Goal: Transaction & Acquisition: Download file/media

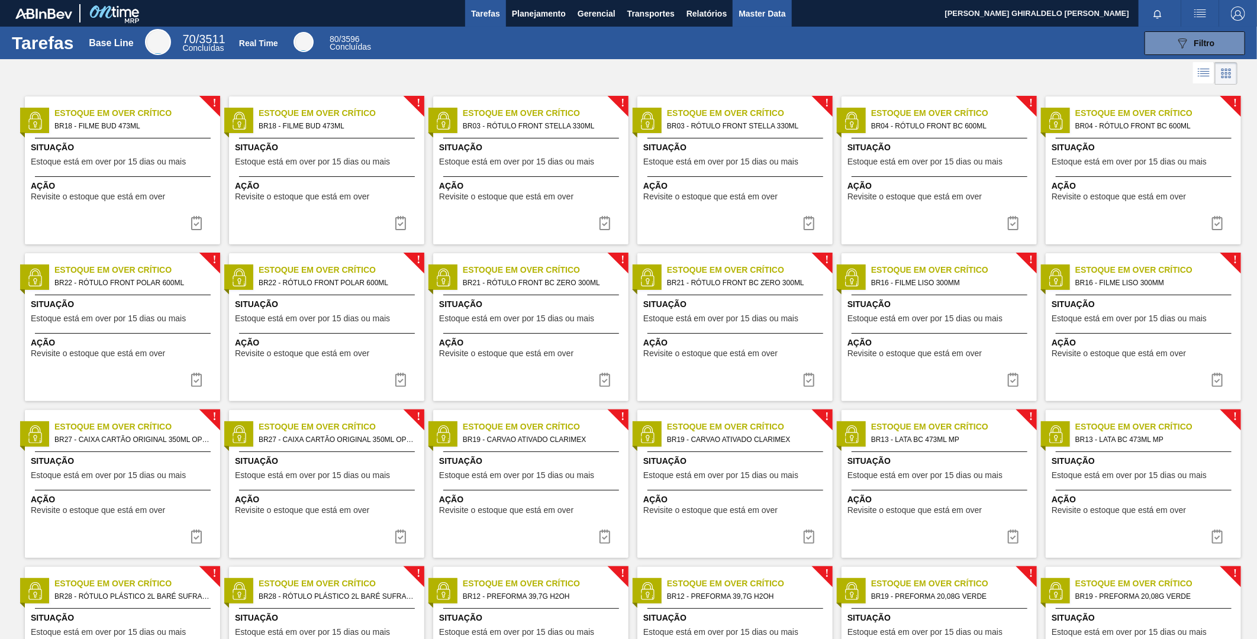
click at [734, 22] on button "Master Data" at bounding box center [762, 13] width 59 height 27
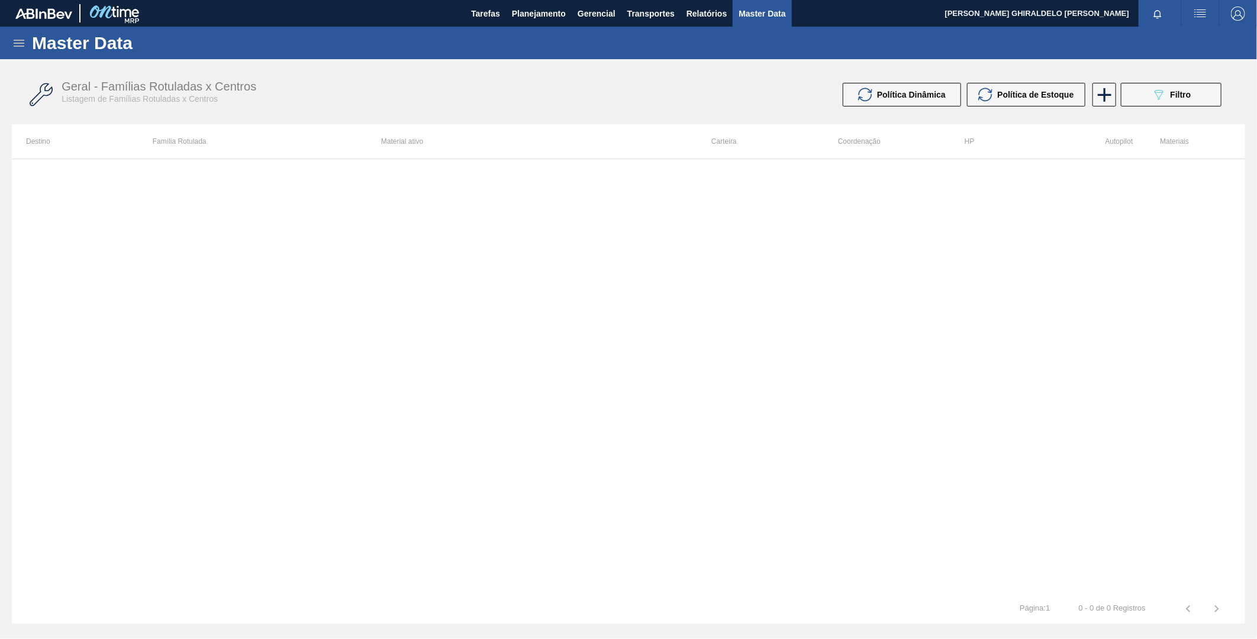
click at [24, 46] on icon at bounding box center [19, 43] width 14 height 14
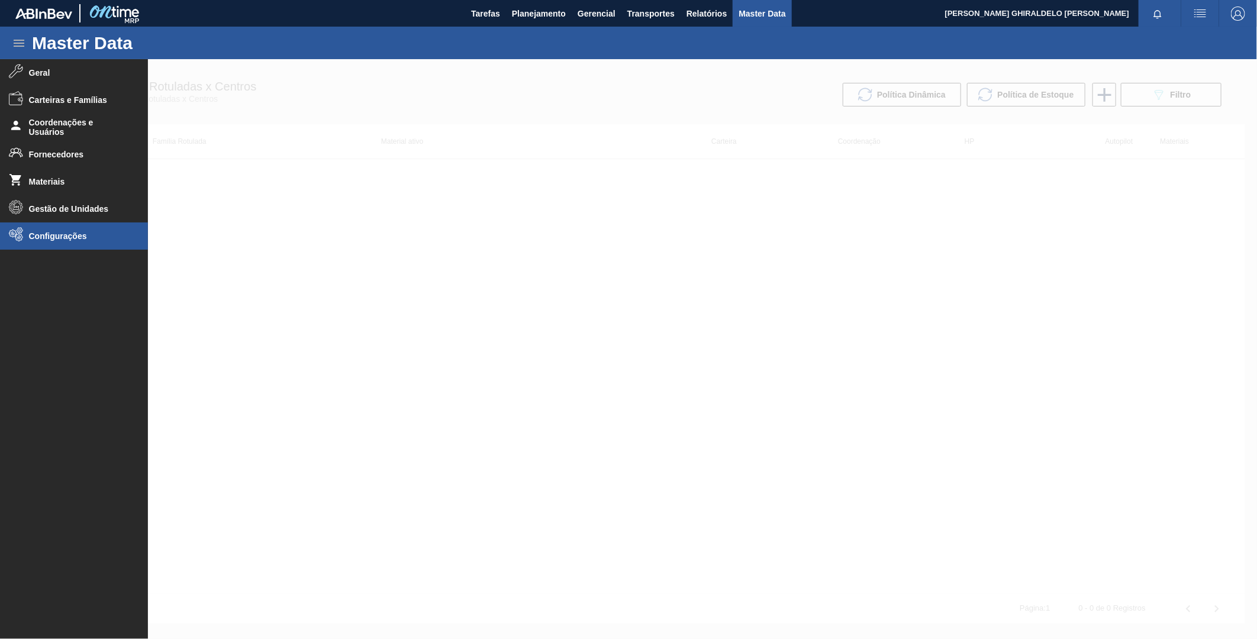
click at [48, 237] on span "Configurações" at bounding box center [78, 235] width 98 height 9
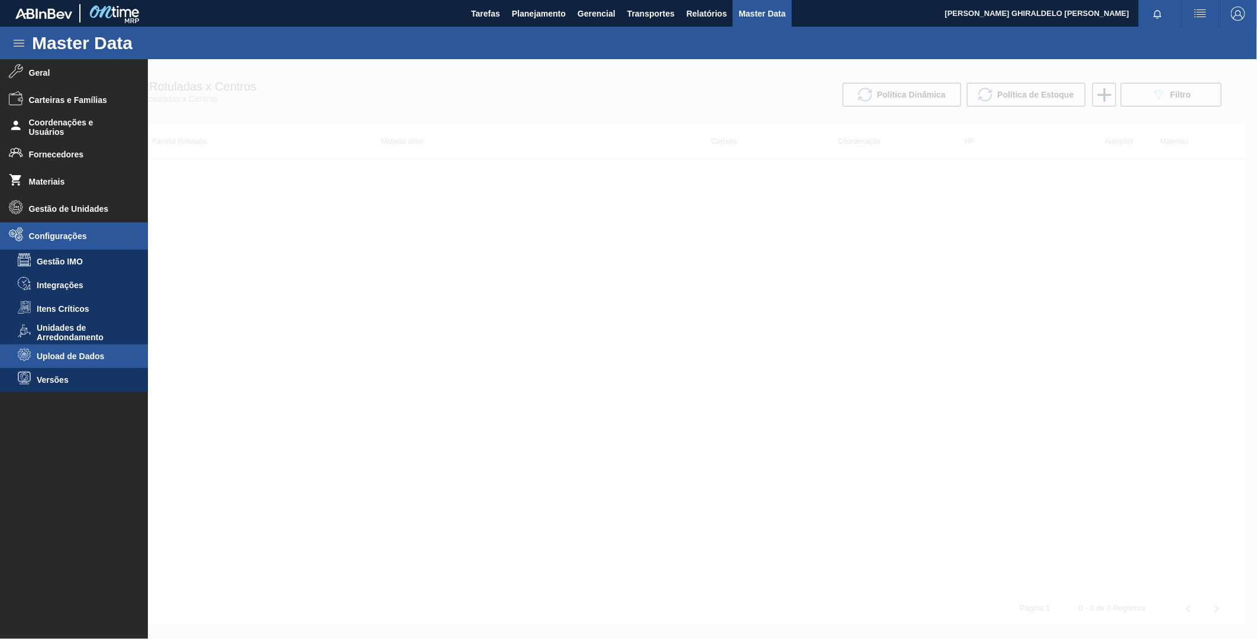
click at [89, 349] on li "Upload de Dados" at bounding box center [74, 357] width 148 height 24
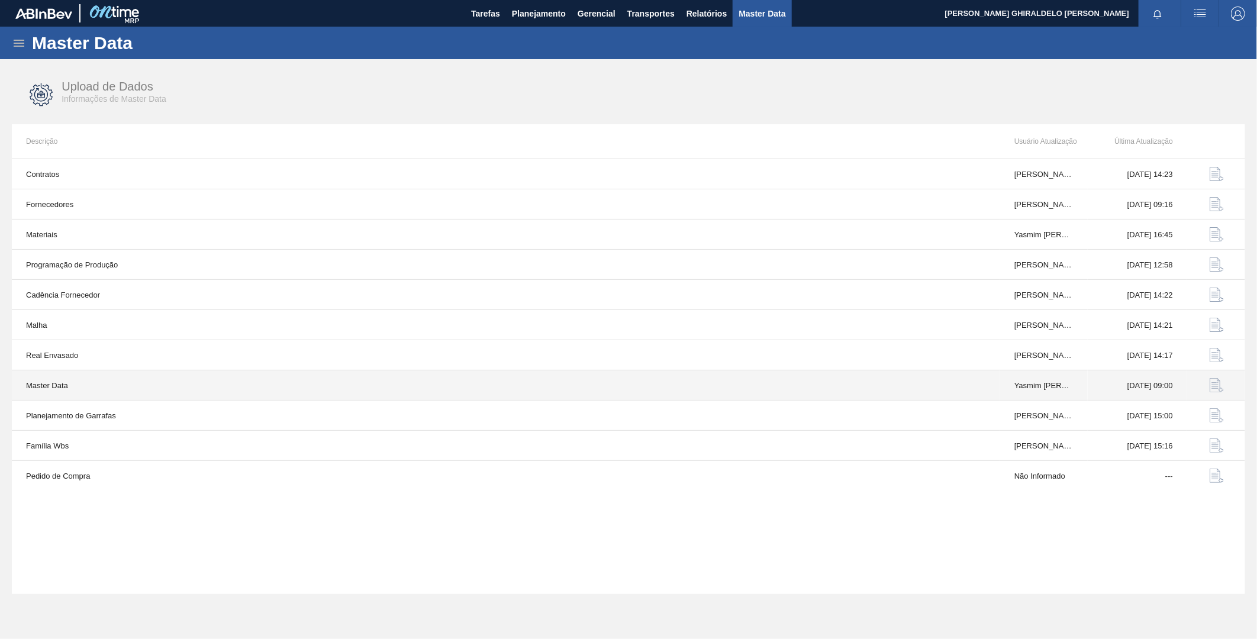
click at [1219, 386] on img "button" at bounding box center [1217, 385] width 14 height 14
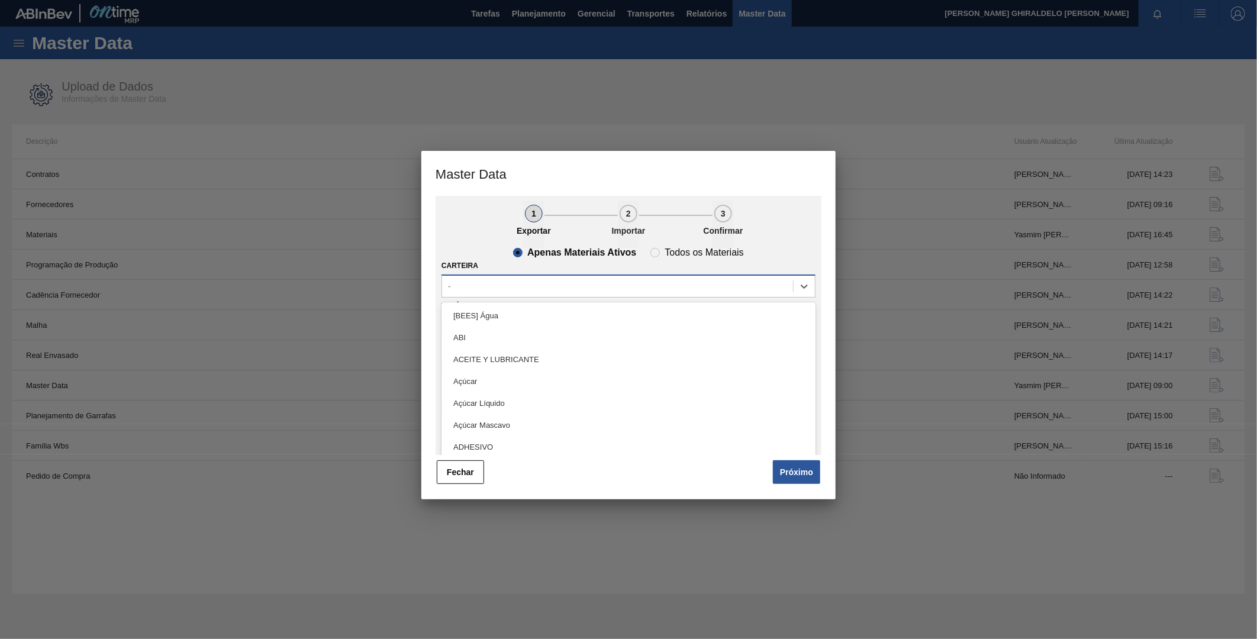
click at [641, 288] on div "-" at bounding box center [617, 286] width 351 height 17
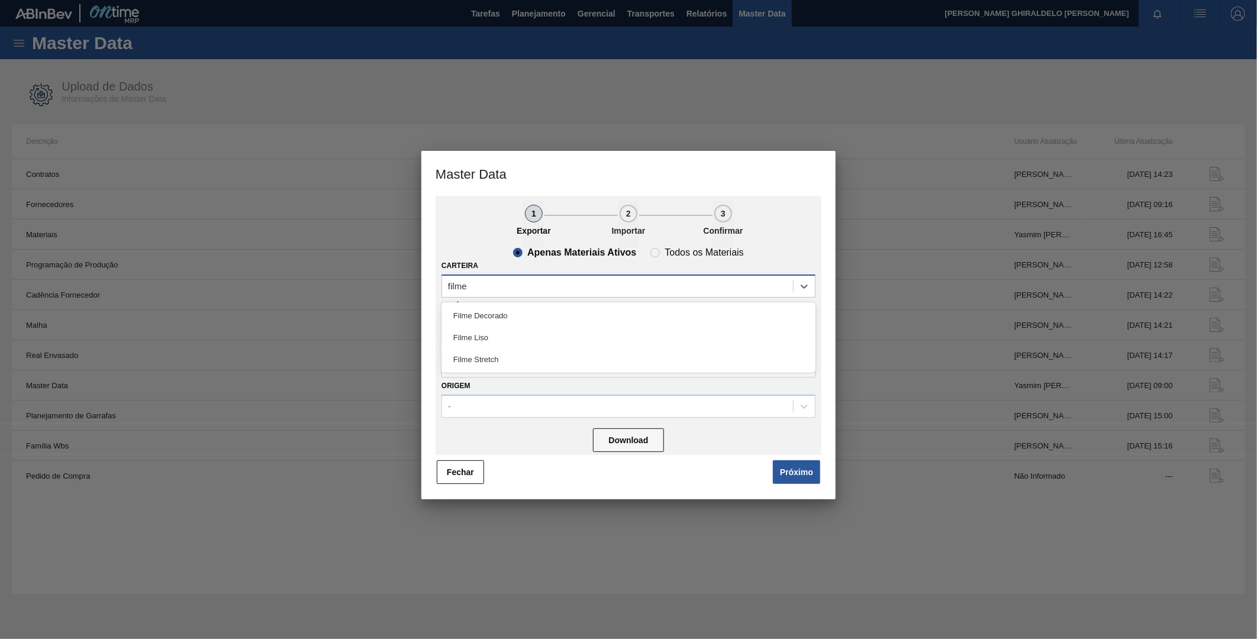
type input "filme s"
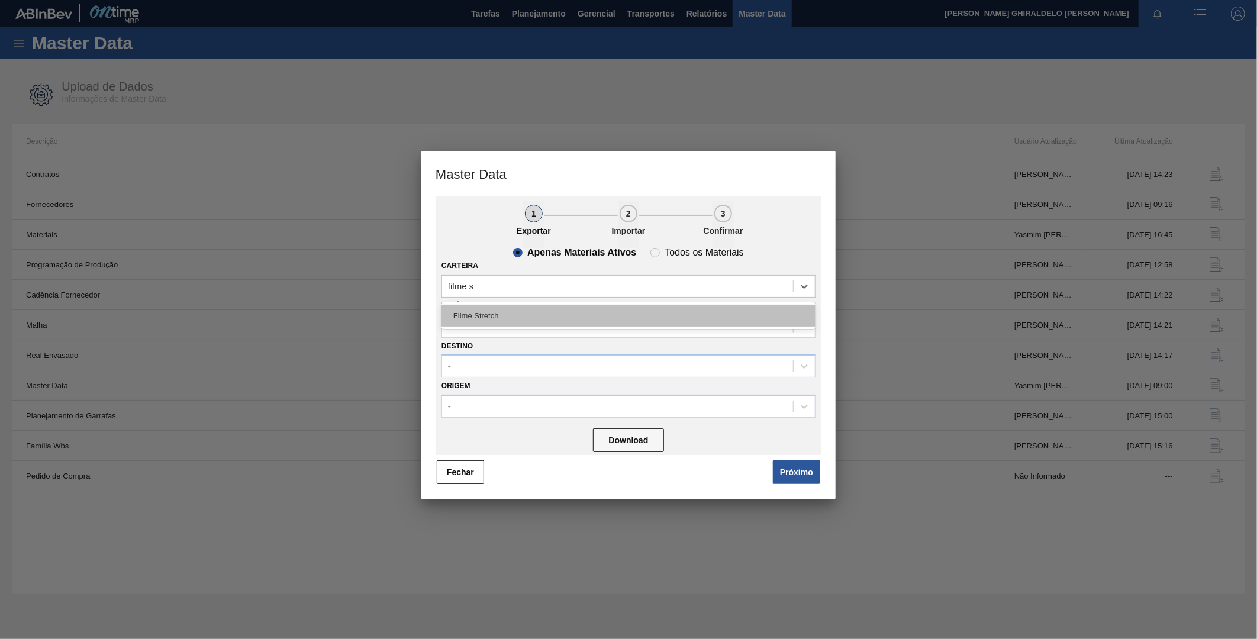
click at [601, 321] on div "Filme Stretch" at bounding box center [629, 316] width 374 height 22
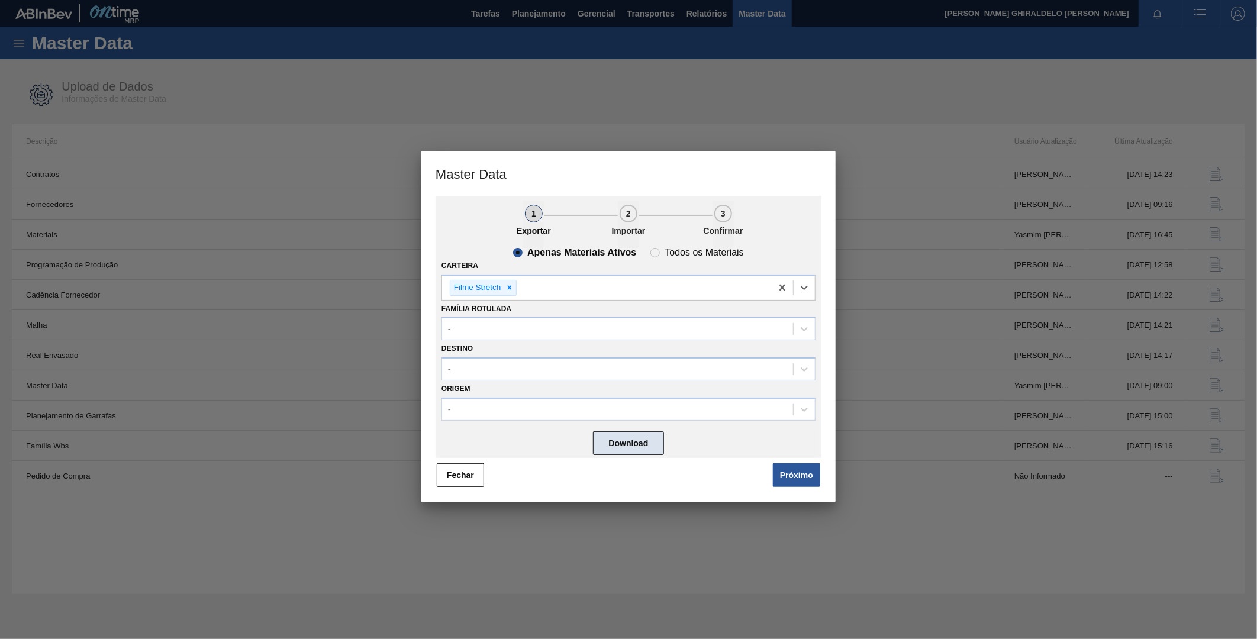
click at [626, 438] on button "Download" at bounding box center [628, 444] width 71 height 24
click at [468, 468] on button "Fechar" at bounding box center [460, 475] width 47 height 24
